Goal: Task Accomplishment & Management: Use online tool/utility

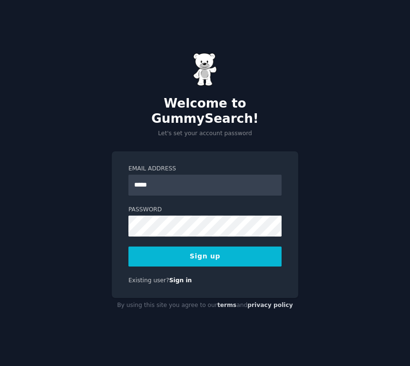
type input "**********"
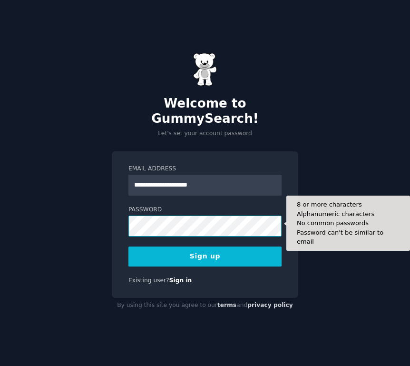
click at [128, 246] on button "Sign up" at bounding box center [204, 256] width 153 height 20
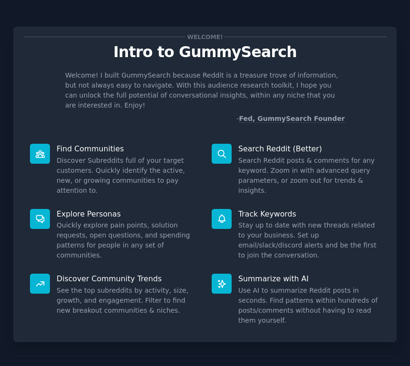
scroll to position [36, 0]
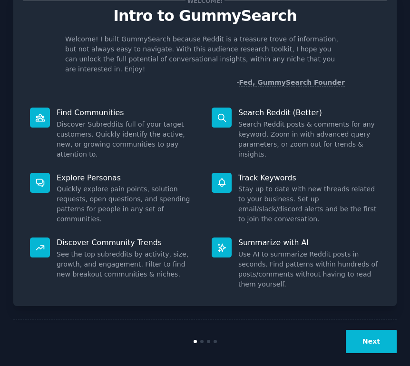
click at [375, 330] on button "Next" at bounding box center [371, 341] width 51 height 23
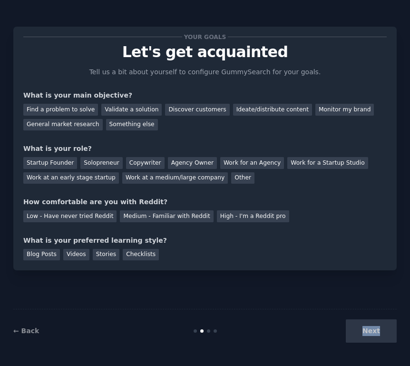
click at [375, 323] on div "Next" at bounding box center [333, 330] width 128 height 23
click at [207, 113] on div "Discover customers" at bounding box center [197, 110] width 64 height 12
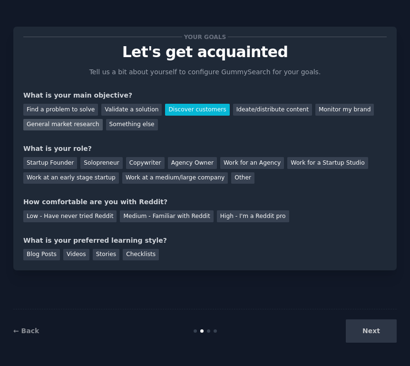
click at [76, 125] on div "General market research" at bounding box center [62, 125] width 79 height 12
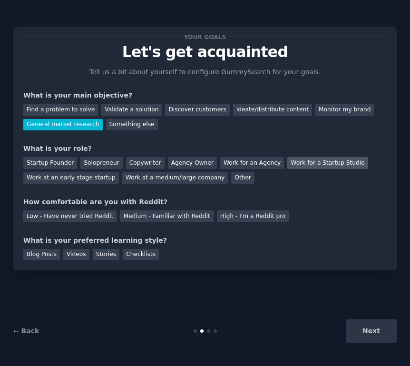
click at [314, 166] on div "Work for a Startup Studio" at bounding box center [327, 163] width 80 height 12
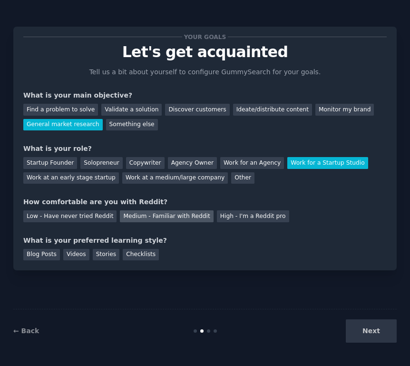
click at [138, 219] on div "Medium - Familiar with Reddit" at bounding box center [166, 216] width 93 height 12
click at [46, 254] on div "Blog Posts" at bounding box center [41, 255] width 37 height 12
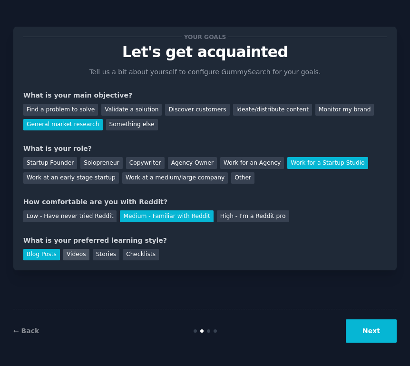
click at [74, 255] on div "Videos" at bounding box center [76, 255] width 26 height 12
click at [111, 255] on div "Stories" at bounding box center [106, 255] width 27 height 12
click at [78, 255] on div "Videos" at bounding box center [76, 255] width 26 height 12
click at [356, 326] on button "Next" at bounding box center [371, 330] width 51 height 23
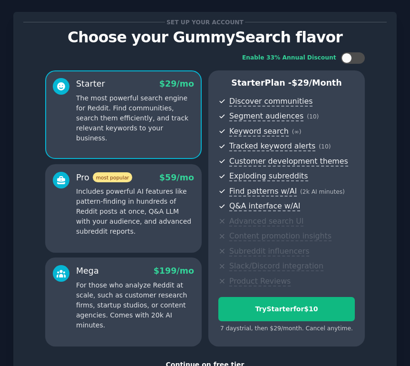
scroll to position [85, 0]
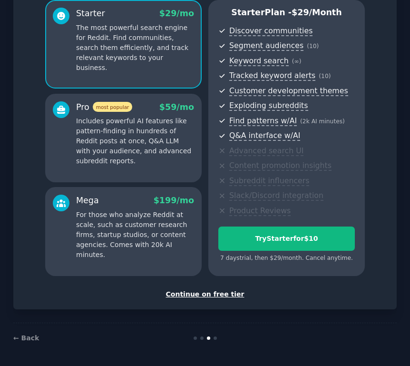
click at [226, 295] on div "Continue on free tier" at bounding box center [205, 294] width 364 height 10
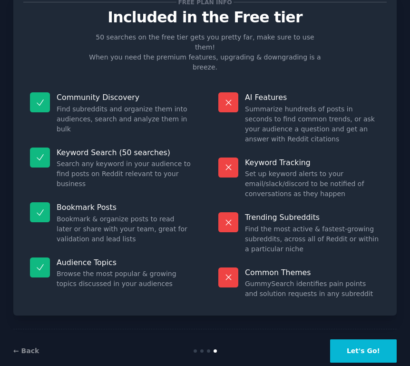
click at [359, 339] on button "Let's Go!" at bounding box center [363, 350] width 67 height 23
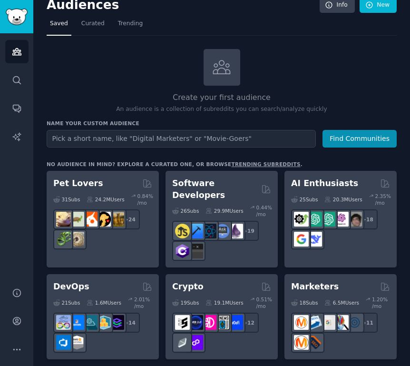
scroll to position [13, 0]
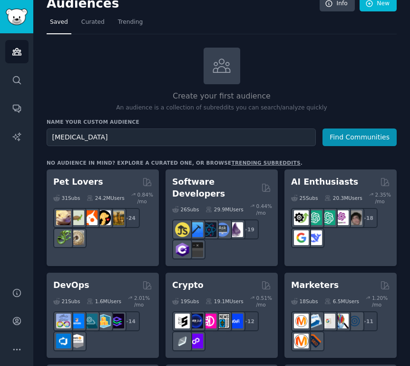
type input "bloating"
click at [323, 128] on button "Find Communities" at bounding box center [360, 137] width 74 height 18
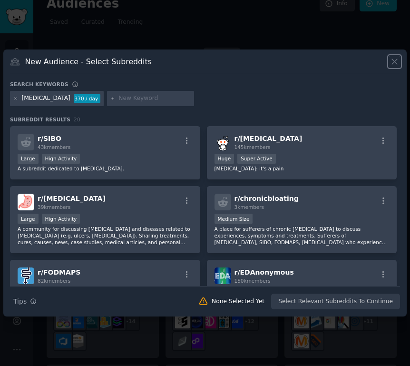
click at [393, 63] on icon at bounding box center [394, 61] width 5 height 5
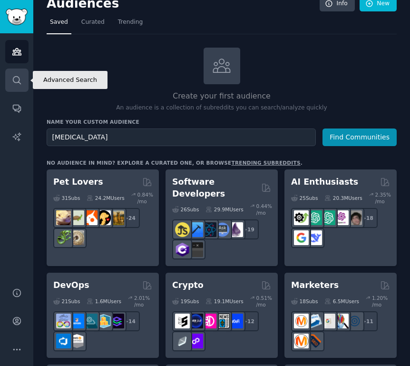
click at [20, 82] on icon "Sidebar" at bounding box center [17, 80] width 10 height 10
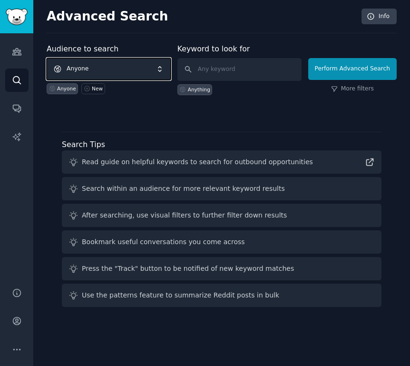
click at [104, 64] on span "Anyone" at bounding box center [109, 69] width 124 height 22
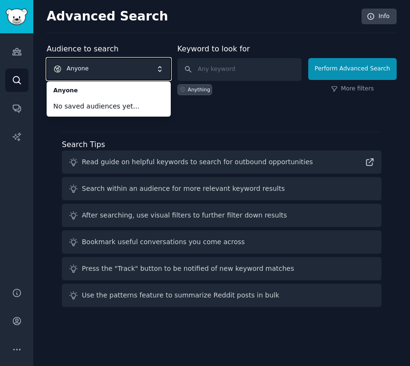
click at [124, 72] on span "Anyone" at bounding box center [109, 69] width 124 height 22
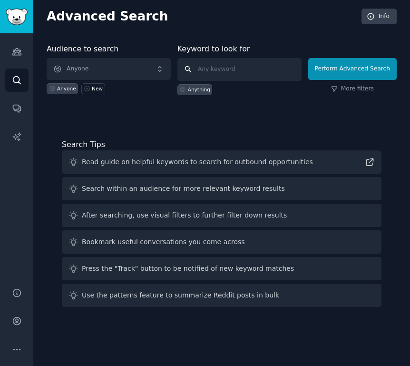
click at [208, 70] on input "text" at bounding box center [239, 69] width 124 height 23
type input "bloating"
click button "Perform Advanced Search" at bounding box center [352, 69] width 89 height 22
